Goal: Task Accomplishment & Management: Manage account settings

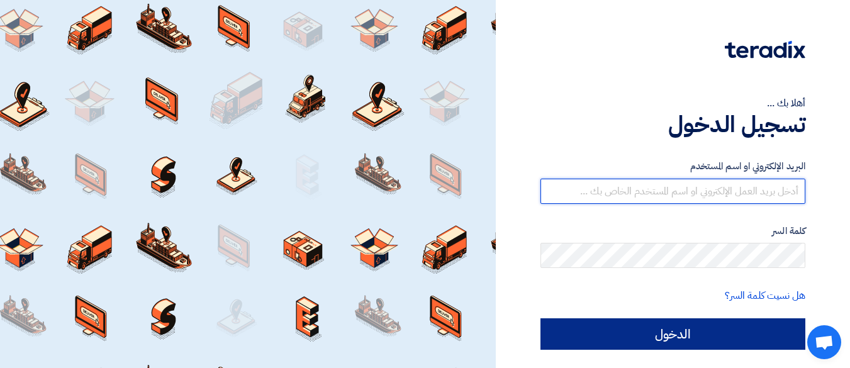
type input "[EMAIL_ADDRESS][DOMAIN_NAME]"
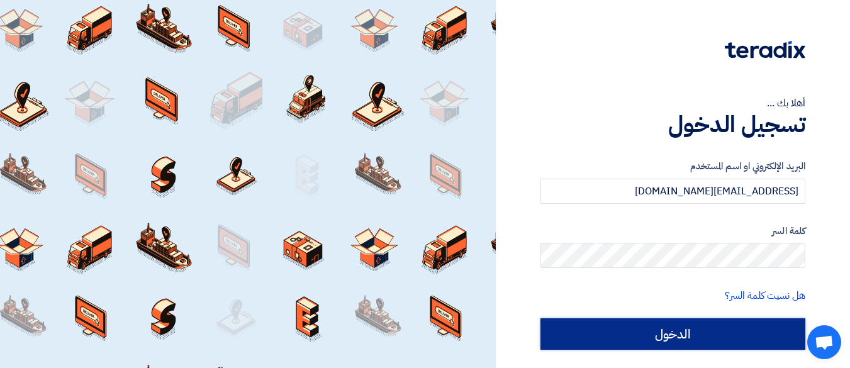
click at [647, 333] on input "الدخول" at bounding box center [672, 333] width 265 height 31
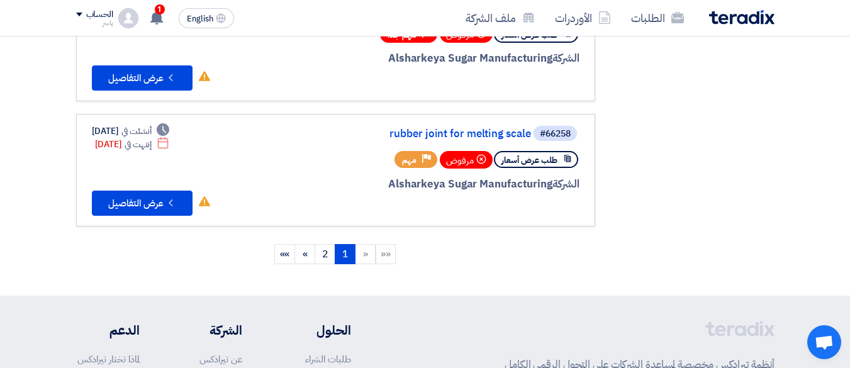
scroll to position [1195, 0]
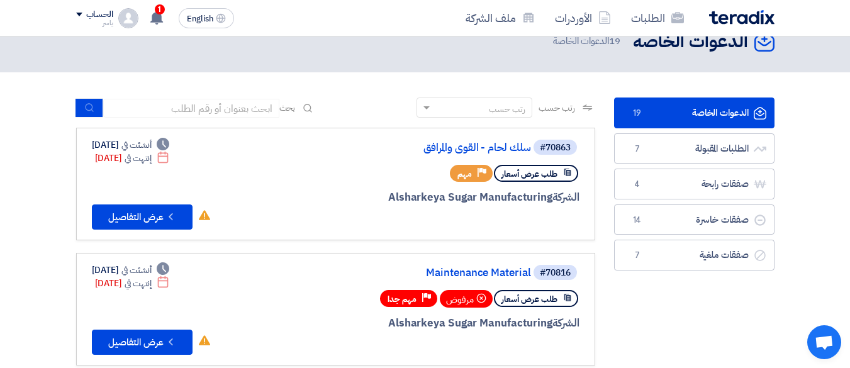
scroll to position [0, 0]
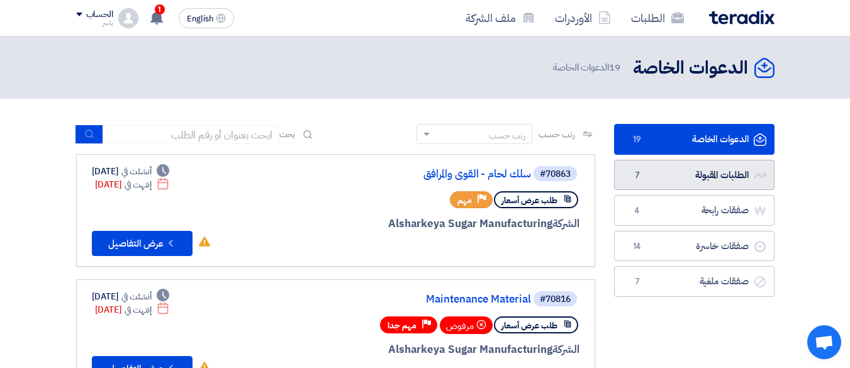
click at [699, 175] on link "الطلبات المقبولة الطلبات المقبولة 7" at bounding box center [694, 175] width 160 height 31
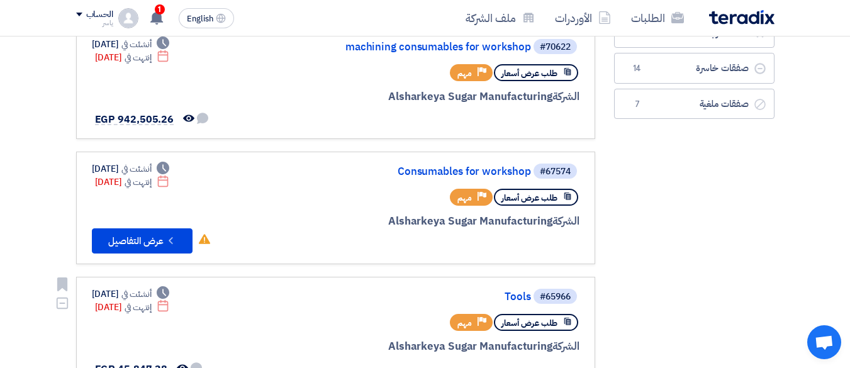
scroll to position [252, 0]
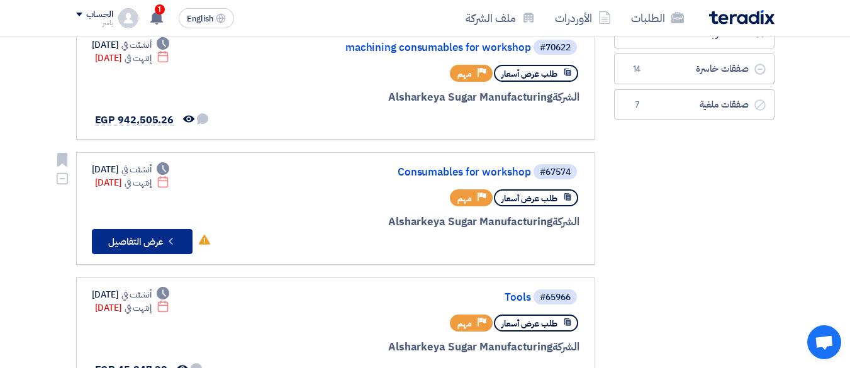
click at [142, 245] on button "Check details عرض التفاصيل" at bounding box center [142, 241] width 101 height 25
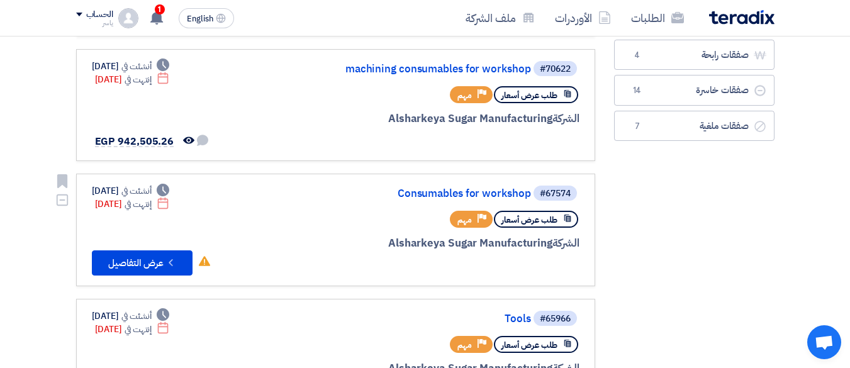
scroll to position [252, 0]
